Goal: Find specific page/section: Find specific page/section

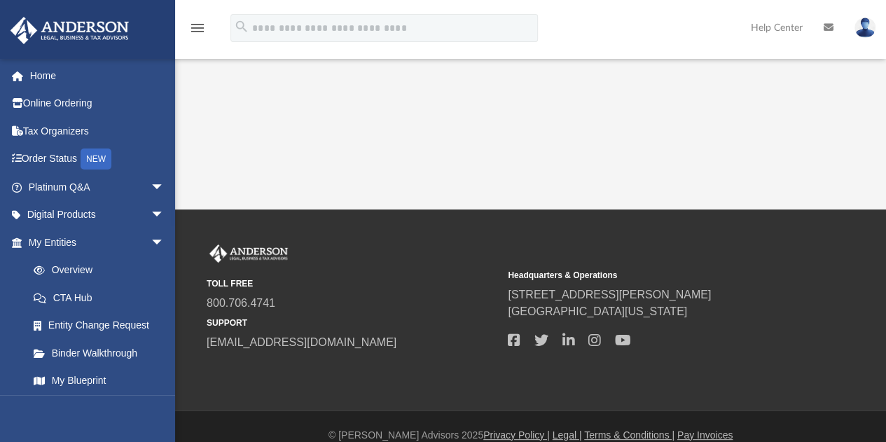
click at [193, 160] on div "App [EMAIL_ADDRESS][DOMAIN_NAME] Sign Out [EMAIL_ADDRESS][DOMAIN_NAME] Home Onl…" at bounding box center [443, 105] width 886 height 210
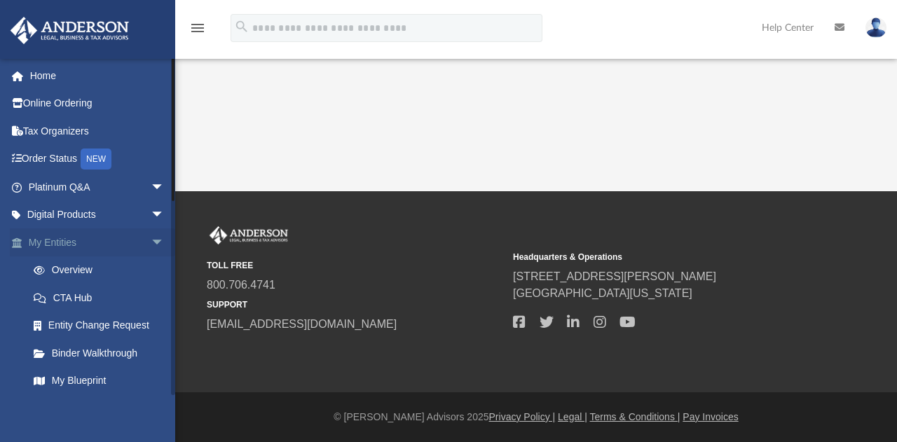
click at [151, 244] on span "arrow_drop_down" at bounding box center [165, 242] width 28 height 29
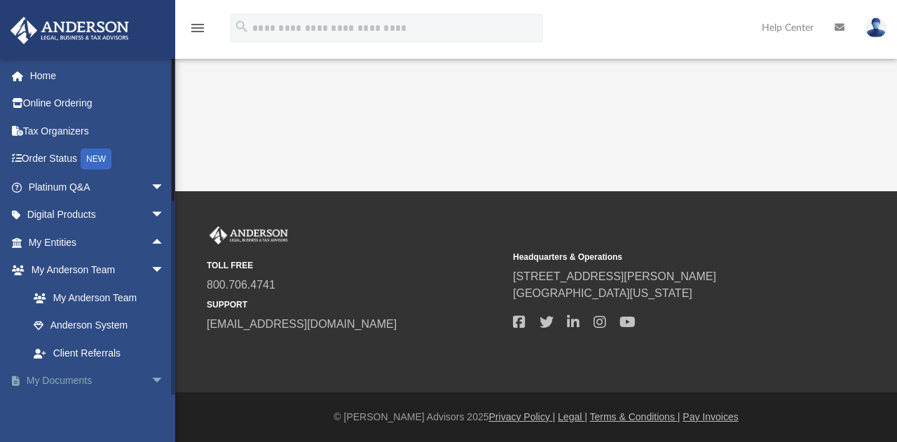
click at [151, 376] on span "arrow_drop_down" at bounding box center [165, 381] width 28 height 29
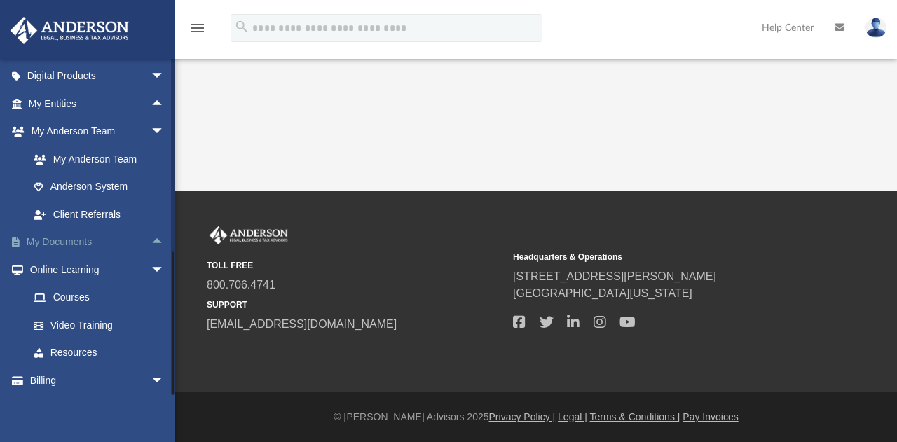
scroll to position [168, 0]
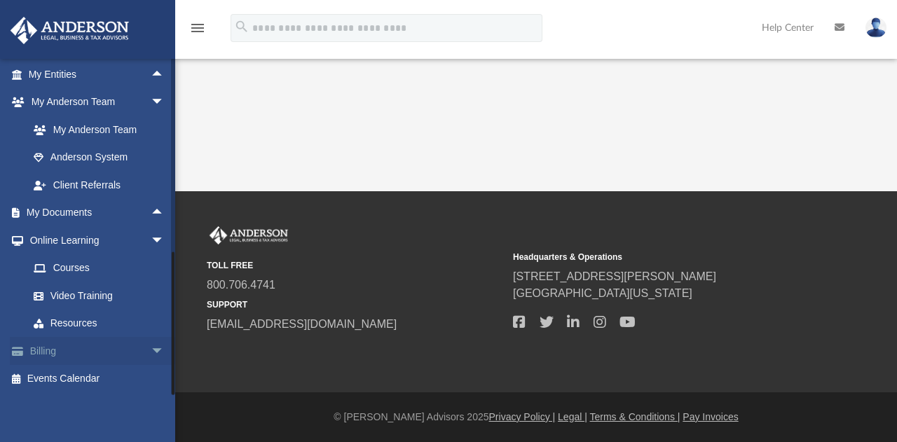
click at [151, 355] on span "arrow_drop_down" at bounding box center [165, 351] width 28 height 29
click at [151, 355] on span "arrow_drop_up" at bounding box center [165, 351] width 28 height 29
click at [151, 355] on span "arrow_drop_down" at bounding box center [165, 351] width 28 height 29
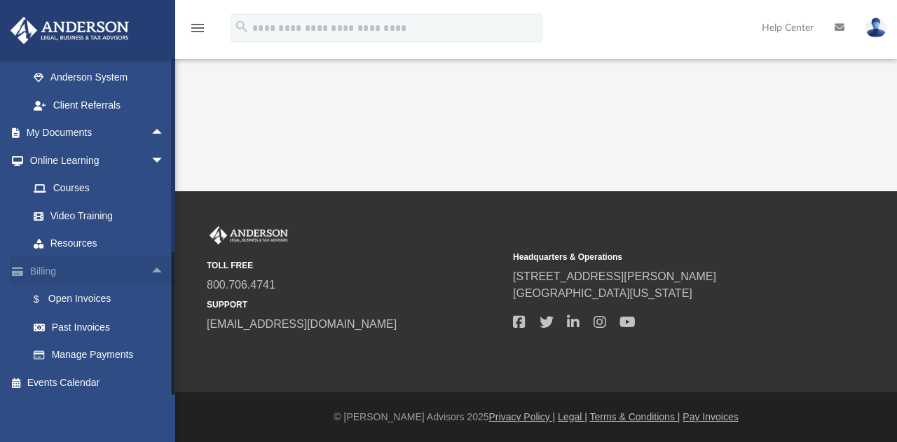
scroll to position [252, 0]
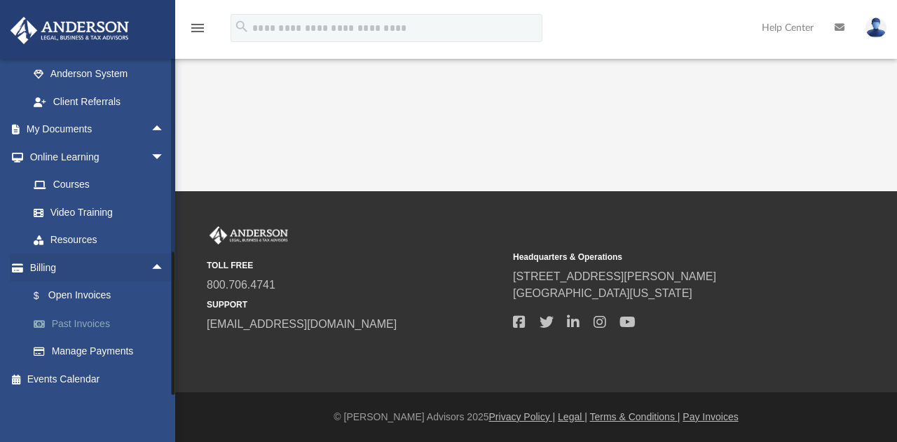
click at [95, 327] on link "Past Invoices" at bounding box center [103, 324] width 166 height 28
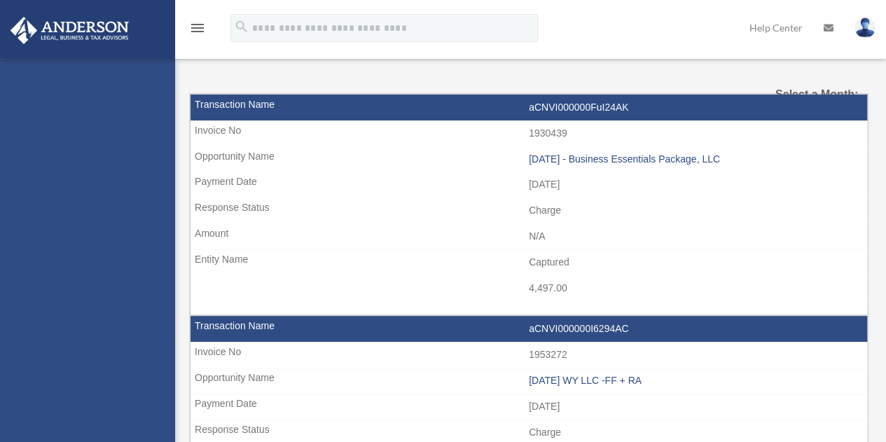
select select
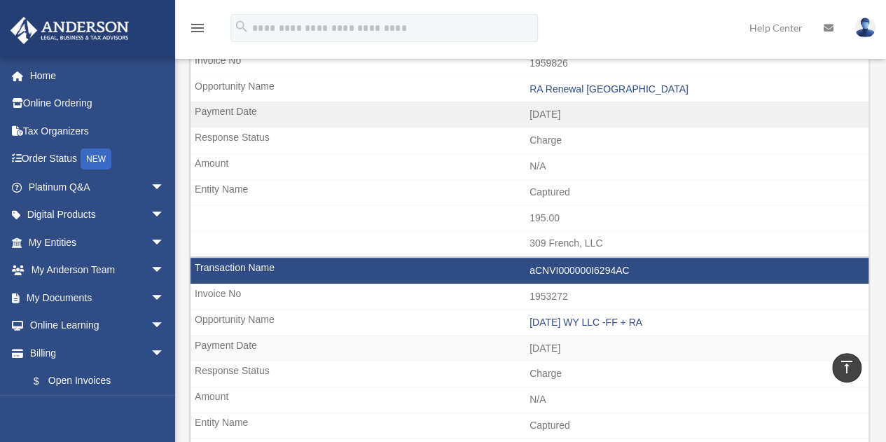
scroll to position [139, 0]
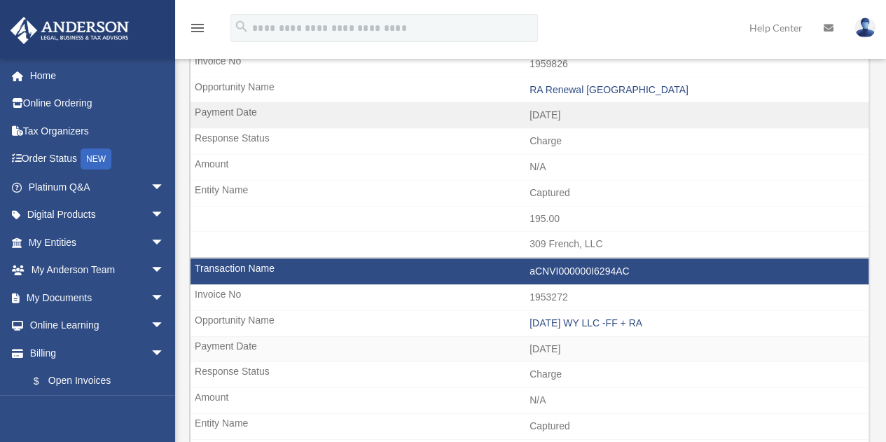
click at [336, 154] on td "N/A" at bounding box center [530, 167] width 678 height 27
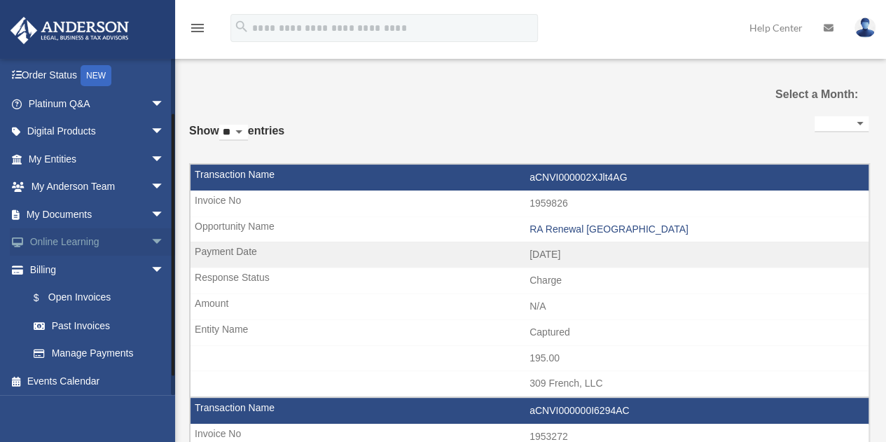
scroll to position [85, 0]
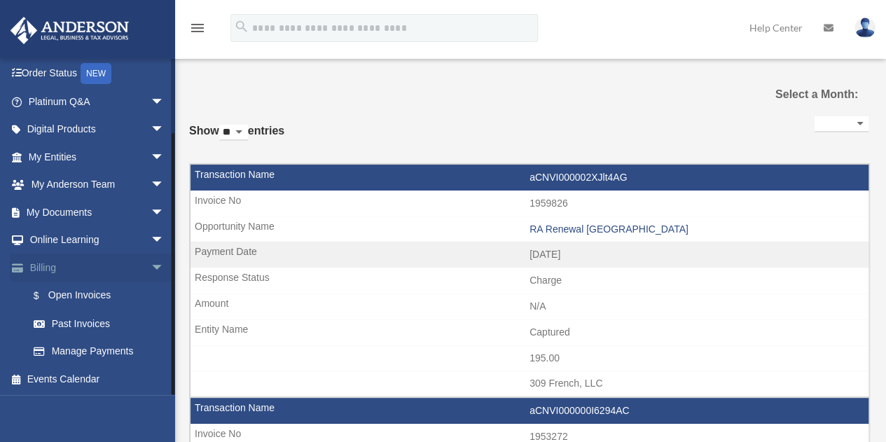
click at [151, 272] on span "arrow_drop_down" at bounding box center [165, 268] width 28 height 29
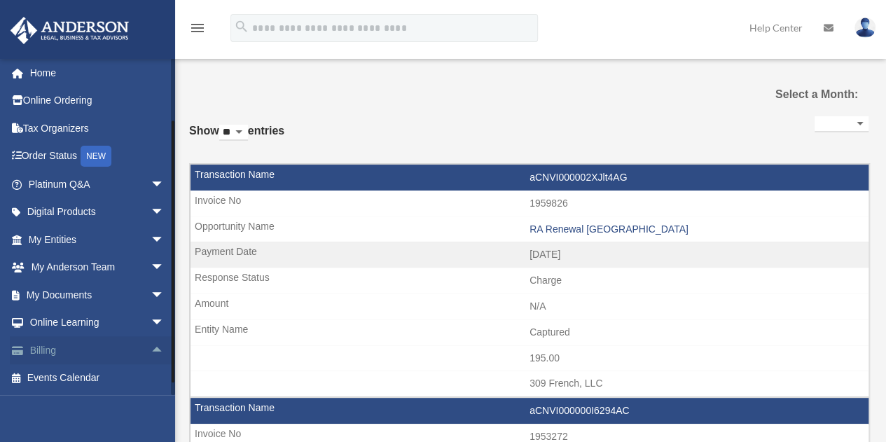
scroll to position [2, 0]
click at [151, 313] on span "arrow_drop_down" at bounding box center [165, 324] width 28 height 29
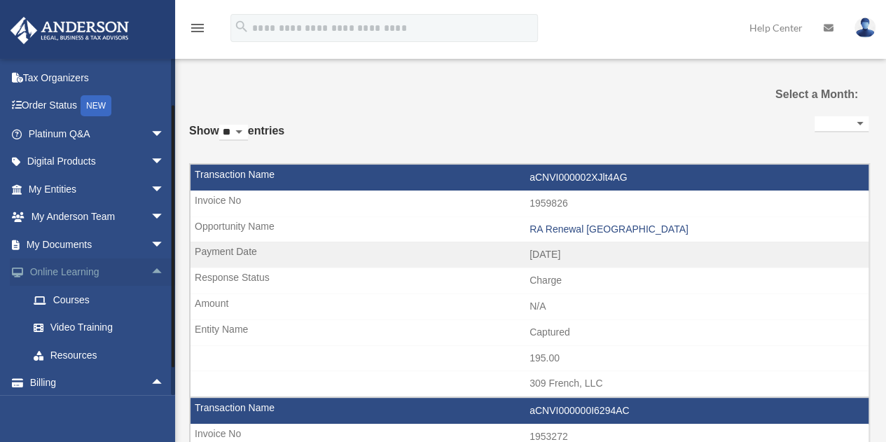
scroll to position [85, 0]
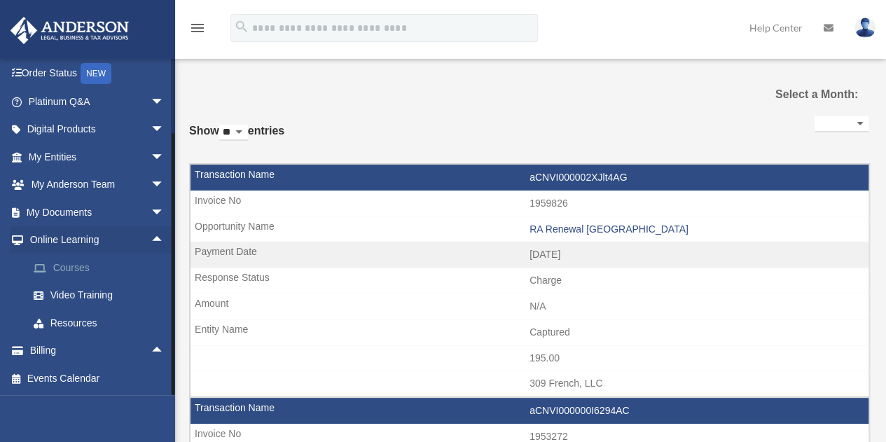
click at [81, 275] on link "Courses" at bounding box center [103, 268] width 166 height 28
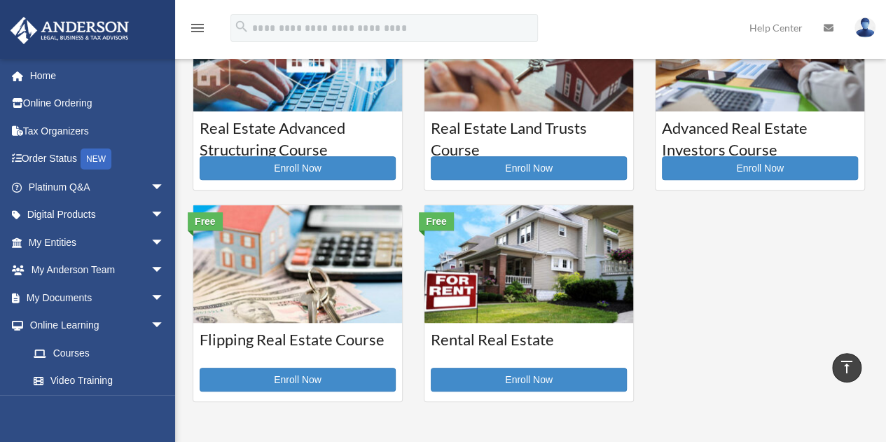
scroll to position [294, 0]
